Goal: Browse casually: Explore the website without a specific task or goal

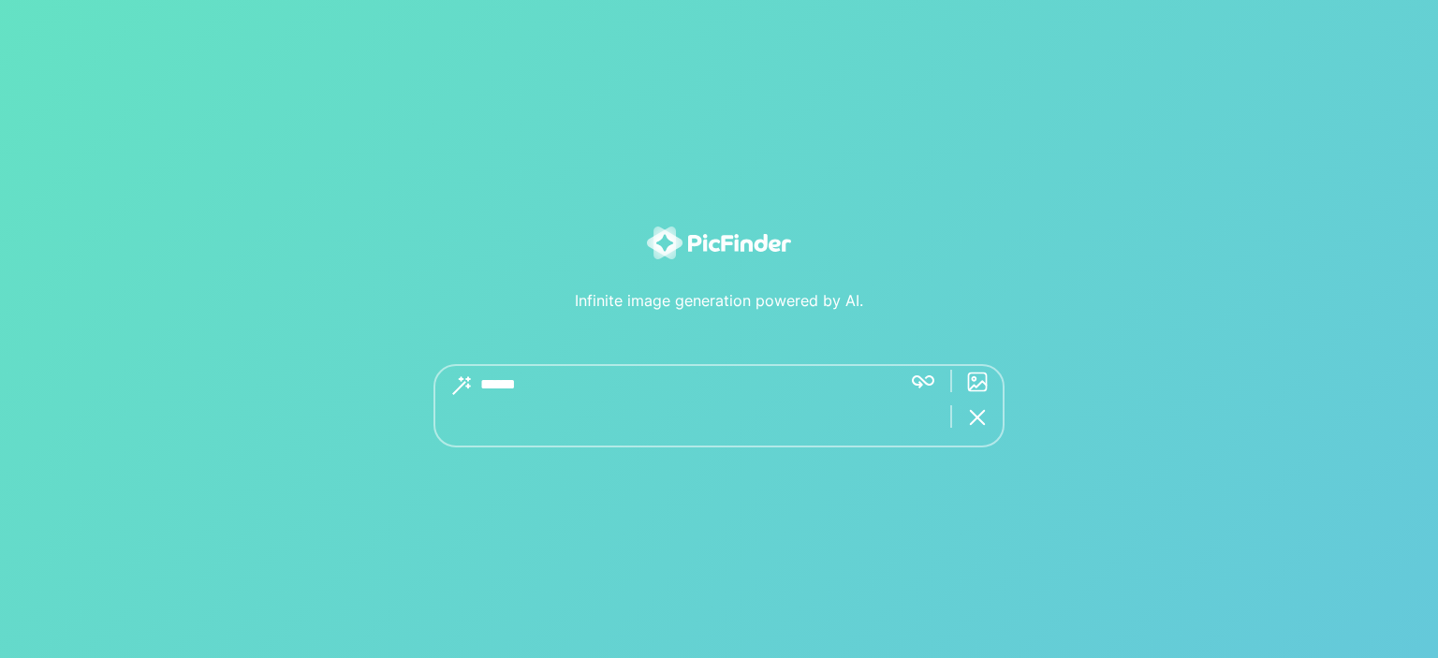
type textarea "******"
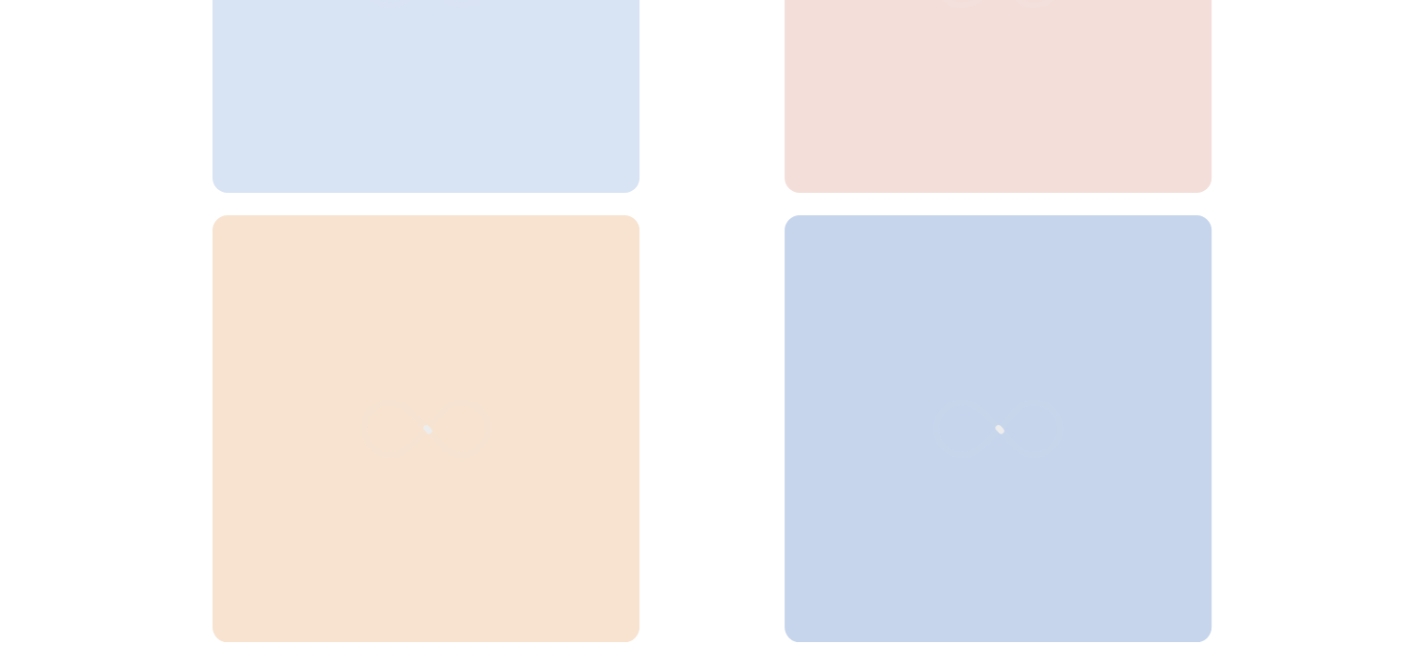
scroll to position [891, 0]
